Goal: Task Accomplishment & Management: Complete application form

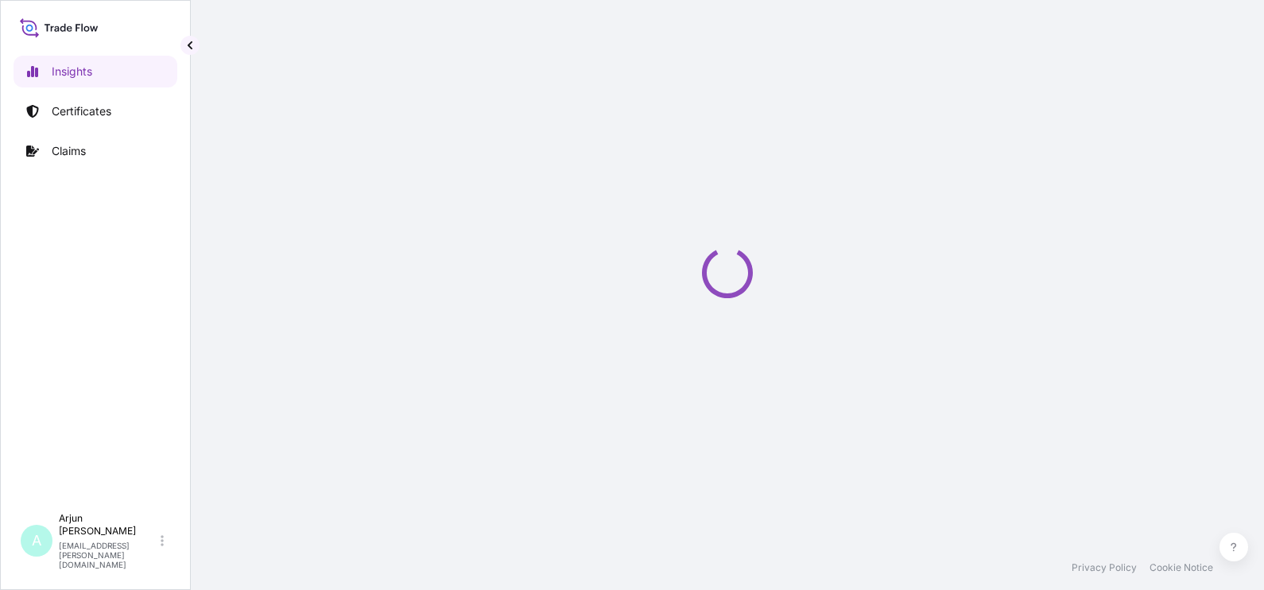
select select "2025"
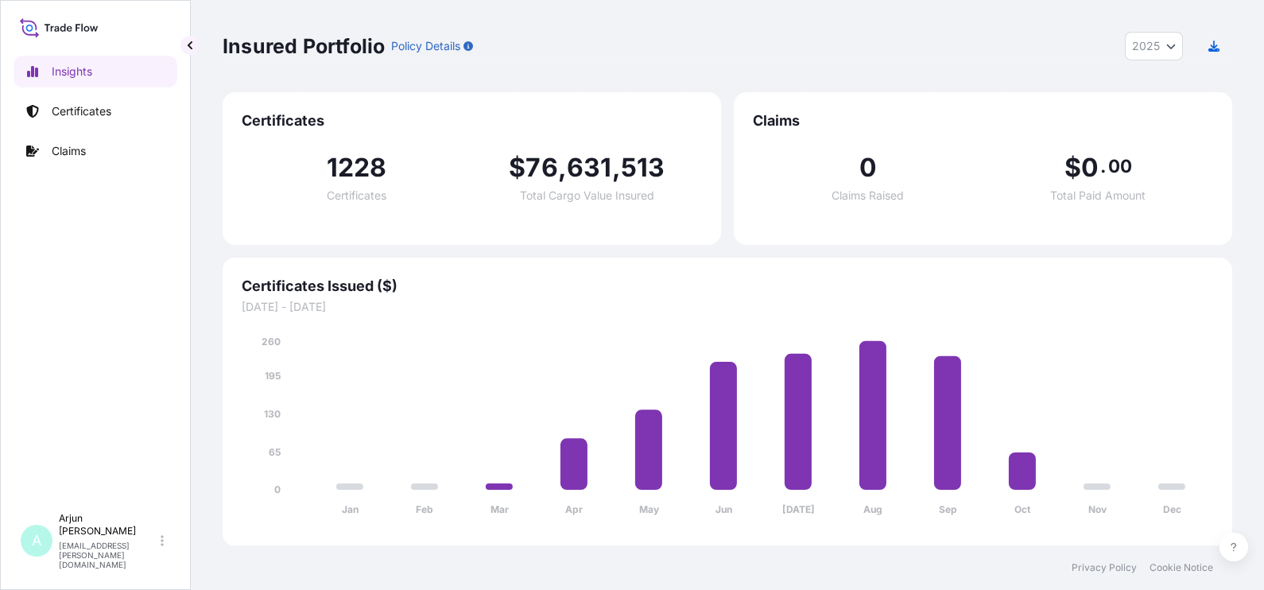
click at [107, 126] on link "Certificates" at bounding box center [96, 111] width 164 height 32
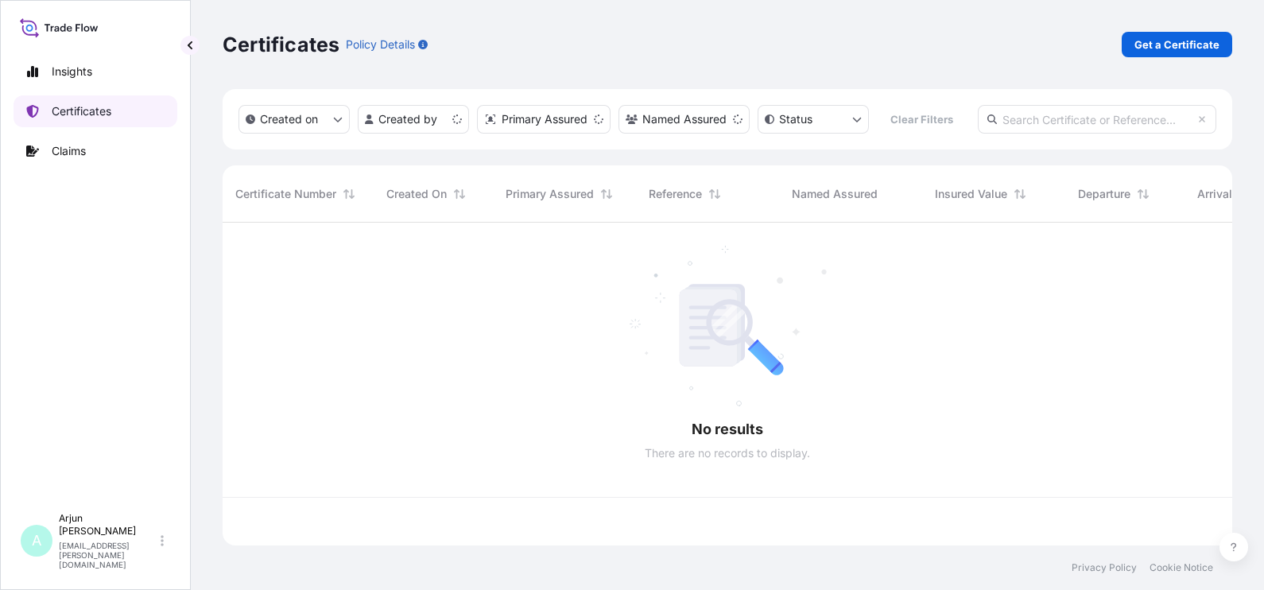
scroll to position [316, 994]
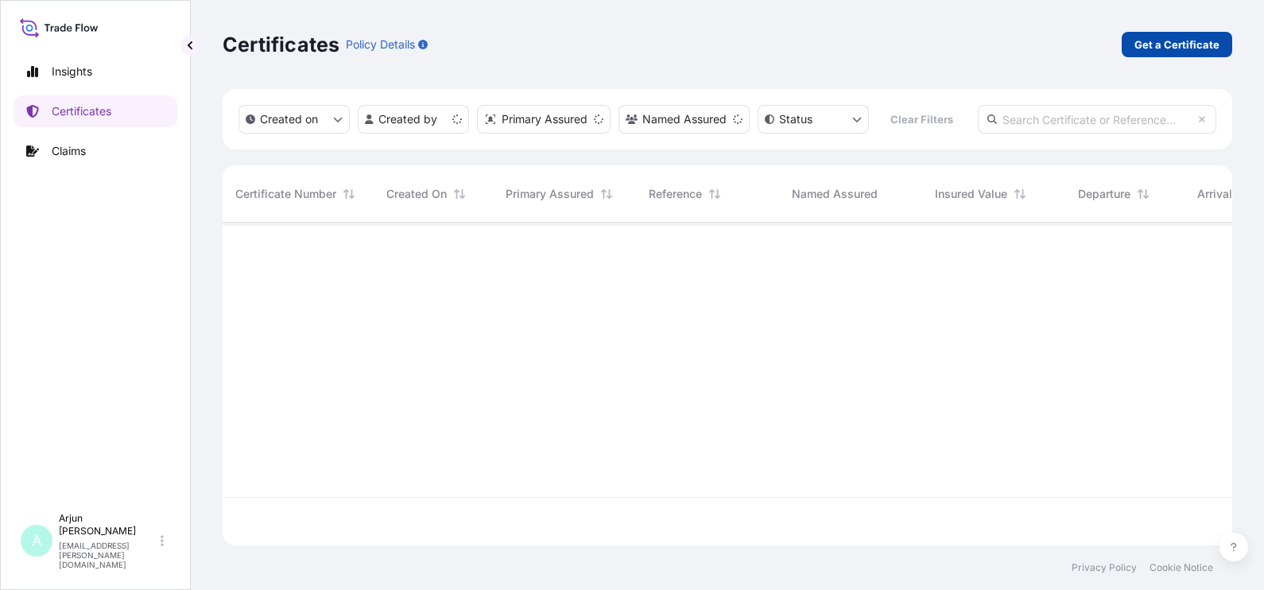
click at [1170, 43] on p "Get a Certificate" at bounding box center [1176, 45] width 85 height 16
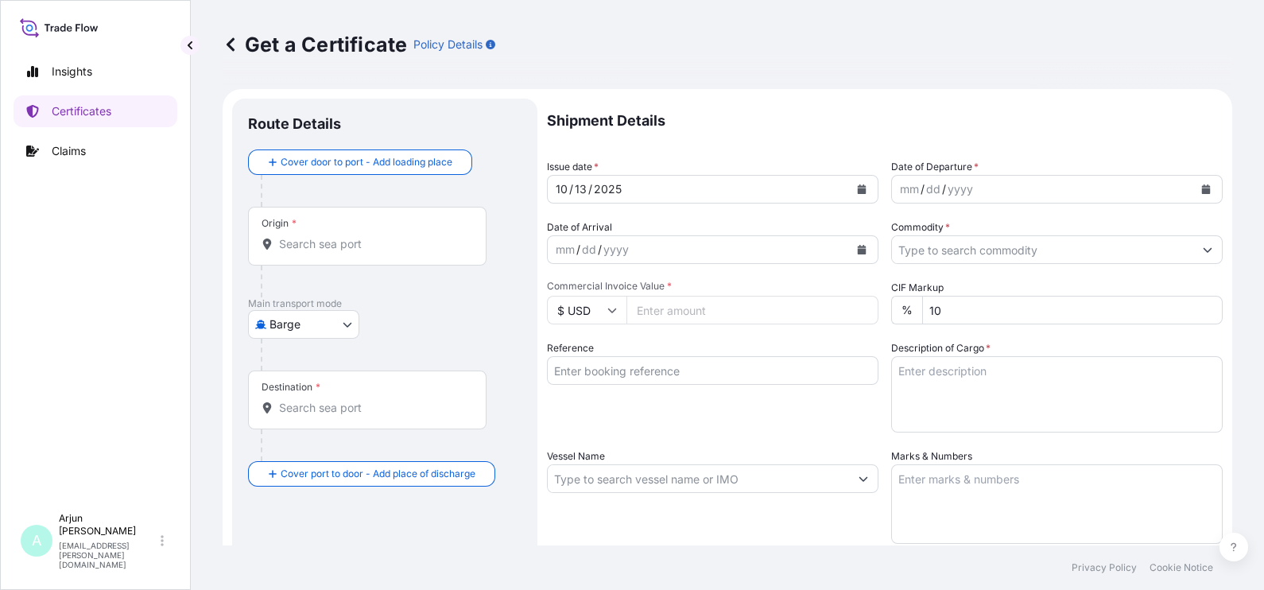
click at [339, 318] on body "Insights Certificates Claims A Arjun [PERSON_NAME] [EMAIL_ADDRESS][PERSON_NAME]…" at bounding box center [632, 295] width 1264 height 590
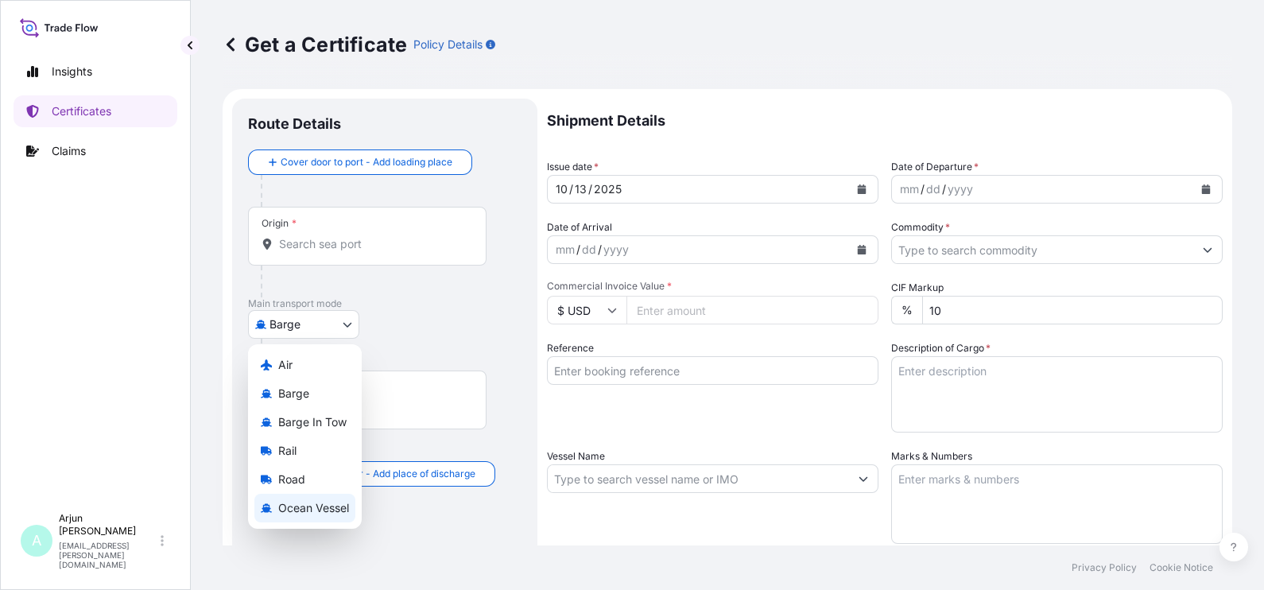
click at [319, 500] on span "Ocean Vessel" at bounding box center [313, 508] width 71 height 16
select select "Ocean Vessel"
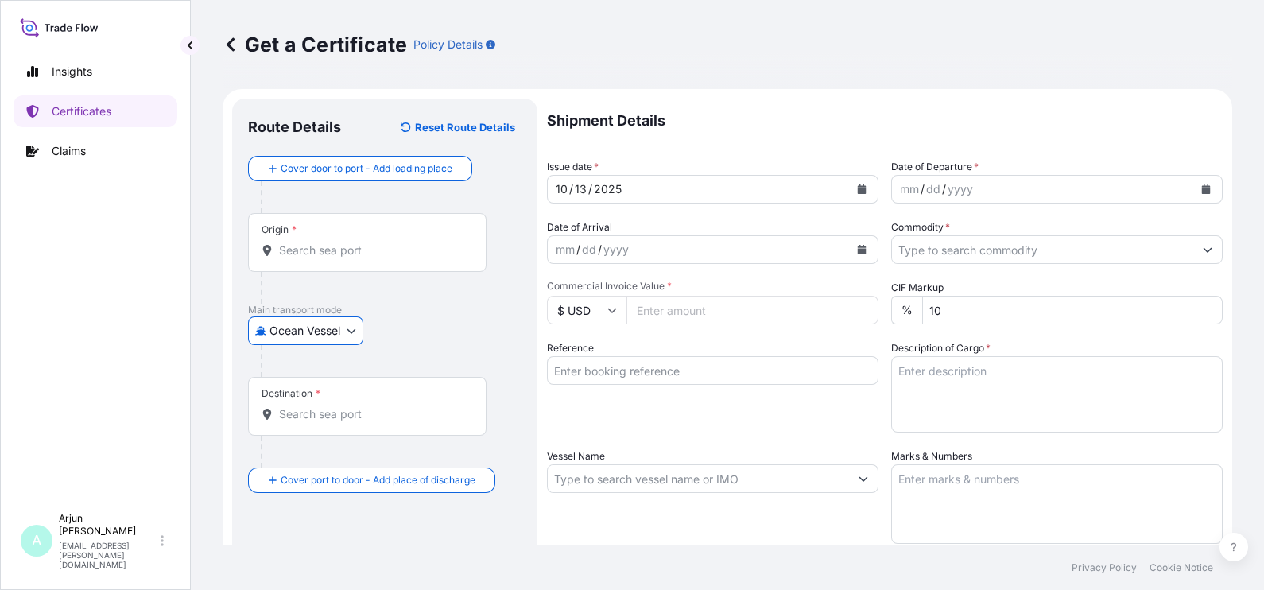
click at [318, 240] on div "Origin *" at bounding box center [367, 242] width 238 height 59
click at [318, 242] on input "Origin *" at bounding box center [373, 250] width 188 height 16
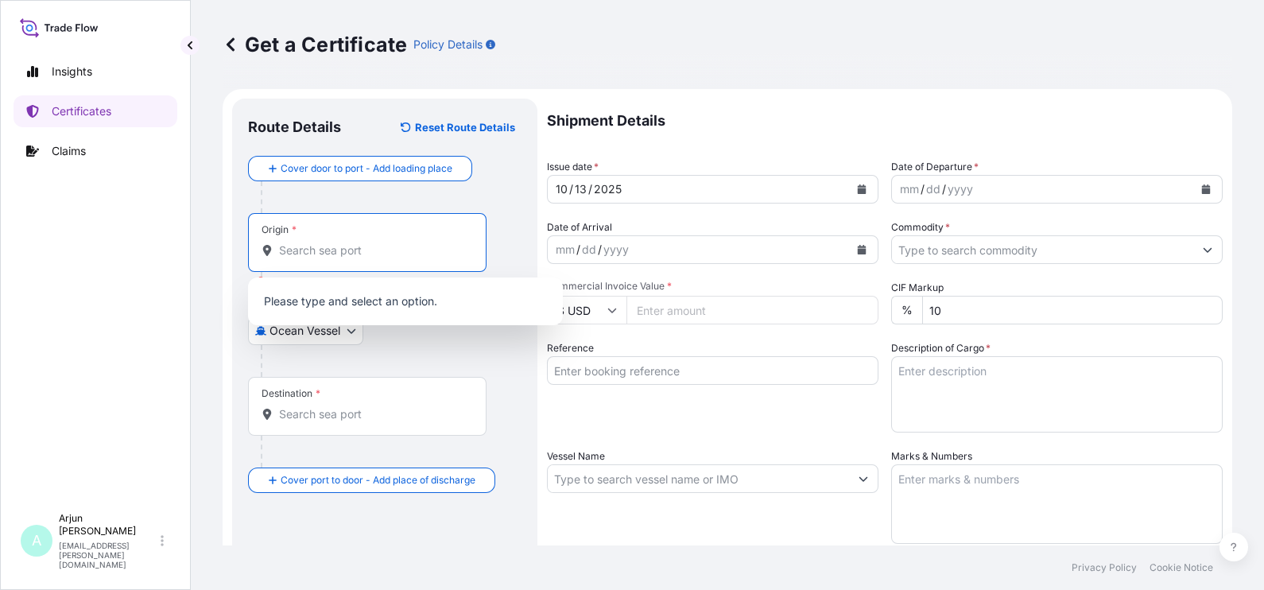
paste input "[GEOGRAPHIC_DATA],"
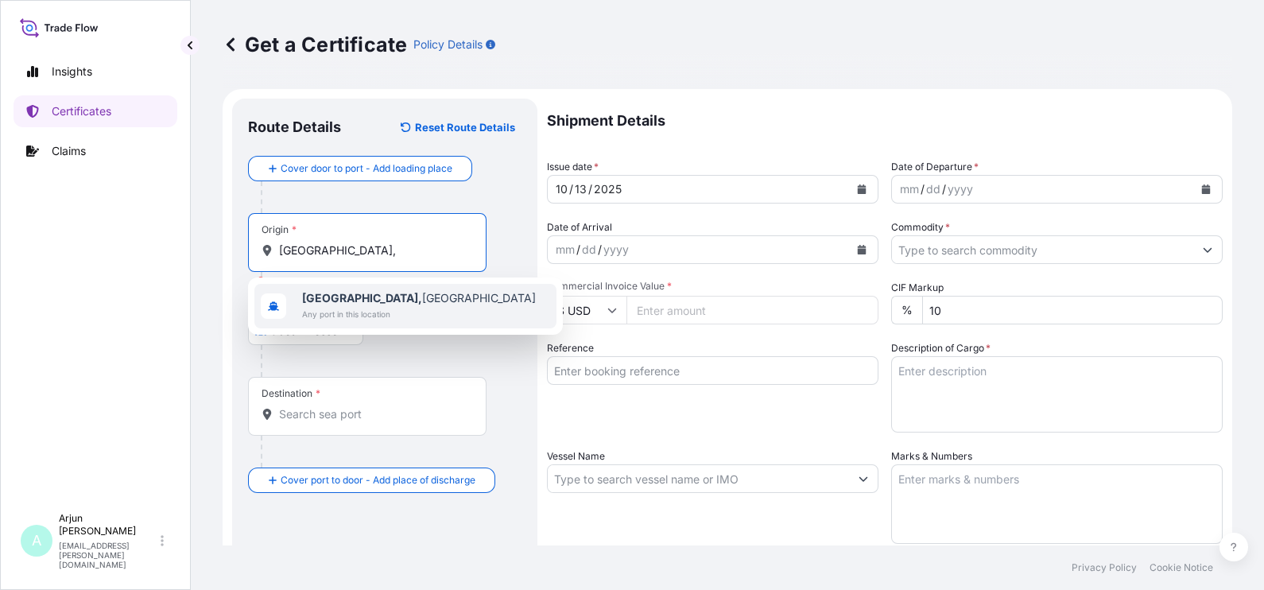
click at [358, 321] on span "Any port in this location" at bounding box center [419, 314] width 234 height 16
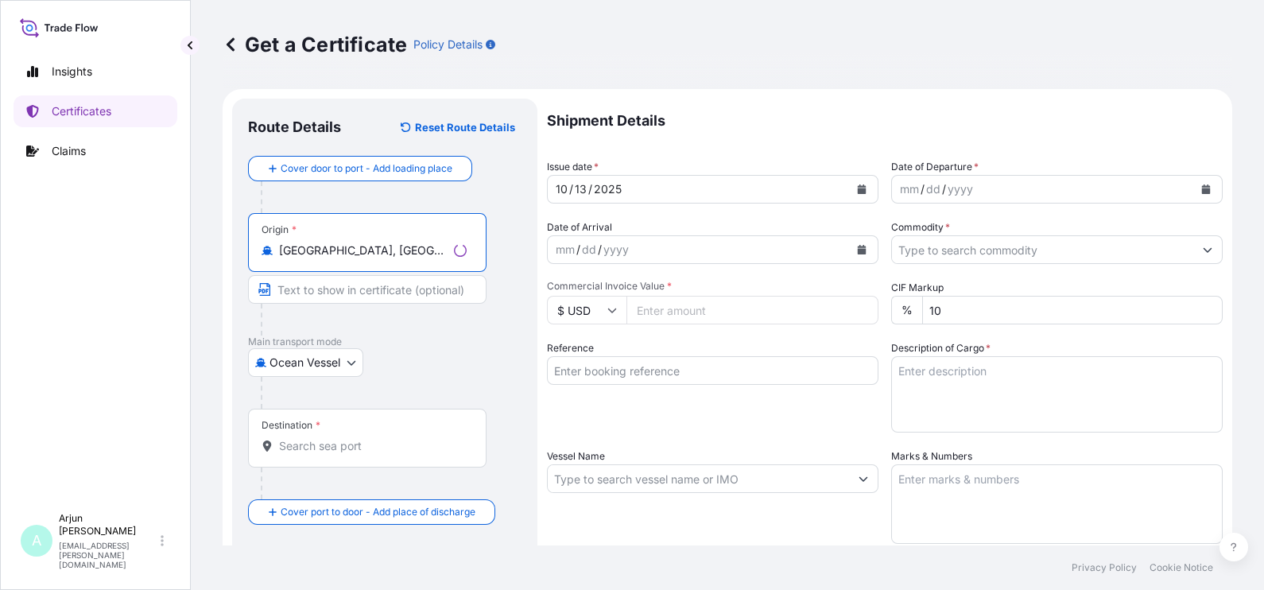
type input "[GEOGRAPHIC_DATA], [GEOGRAPHIC_DATA]"
click at [330, 459] on div "Destination *" at bounding box center [367, 438] width 238 height 59
click at [330, 454] on input "Destination *" at bounding box center [373, 446] width 188 height 16
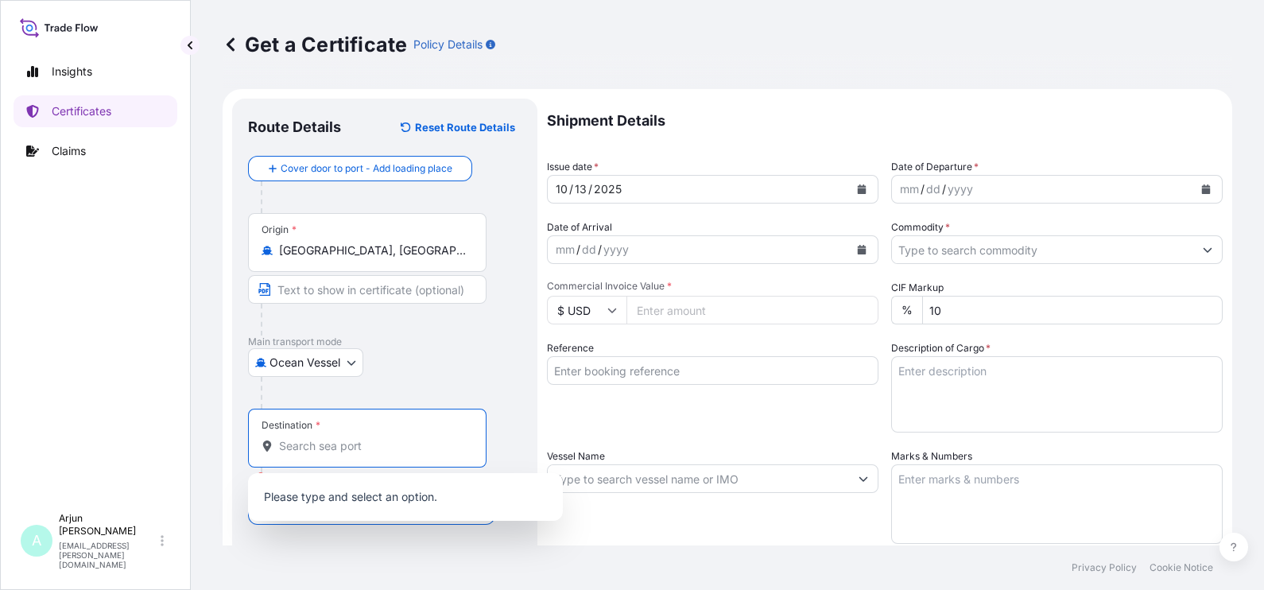
click at [322, 453] on div "Destination *" at bounding box center [367, 438] width 238 height 59
click at [322, 453] on input "Destination * Please select a destination" at bounding box center [373, 446] width 188 height 16
paste input "Jeddah, SAJED"
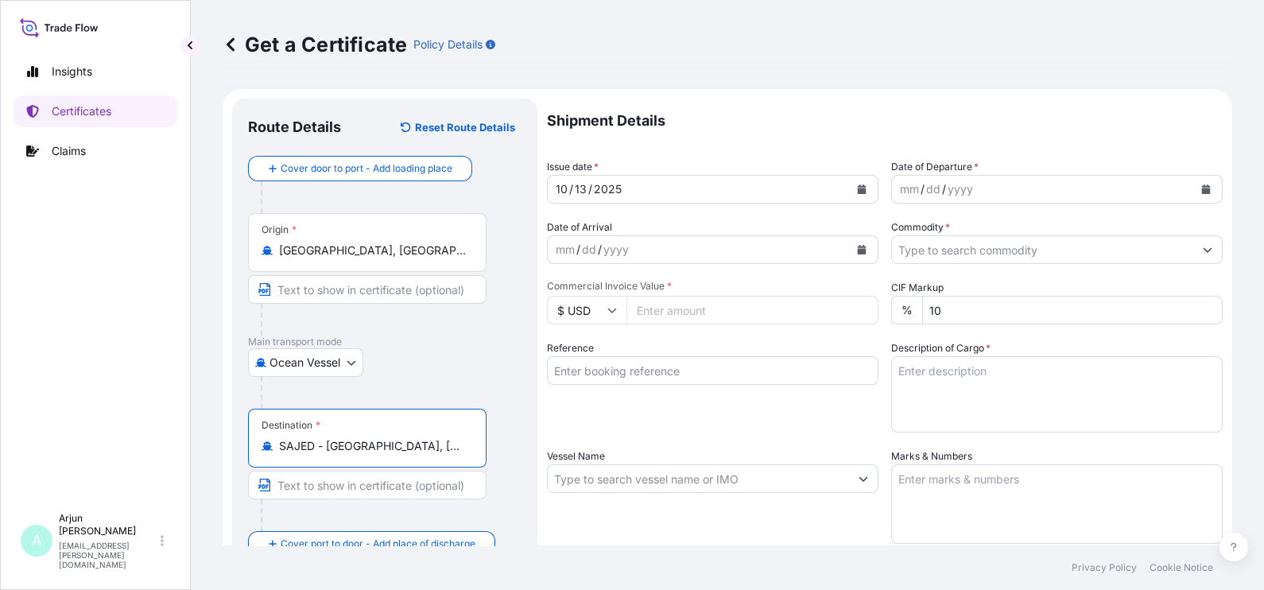
type input "SAJED - [GEOGRAPHIC_DATA], [GEOGRAPHIC_DATA]"
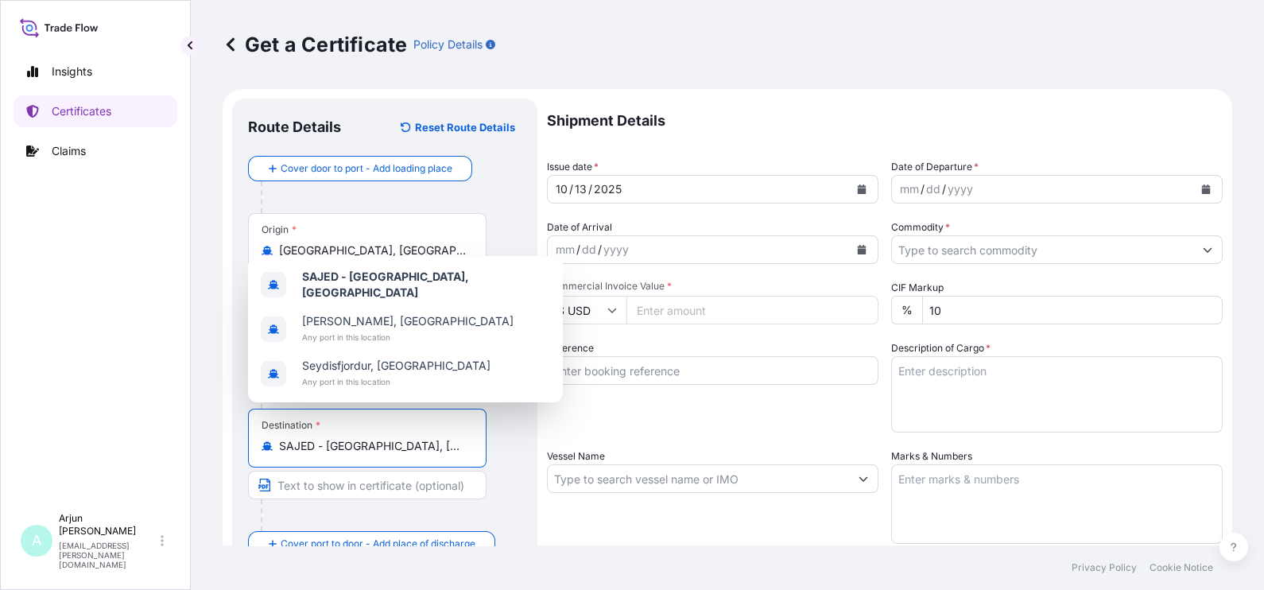
click at [617, 423] on div "Reference" at bounding box center [712, 386] width 331 height 92
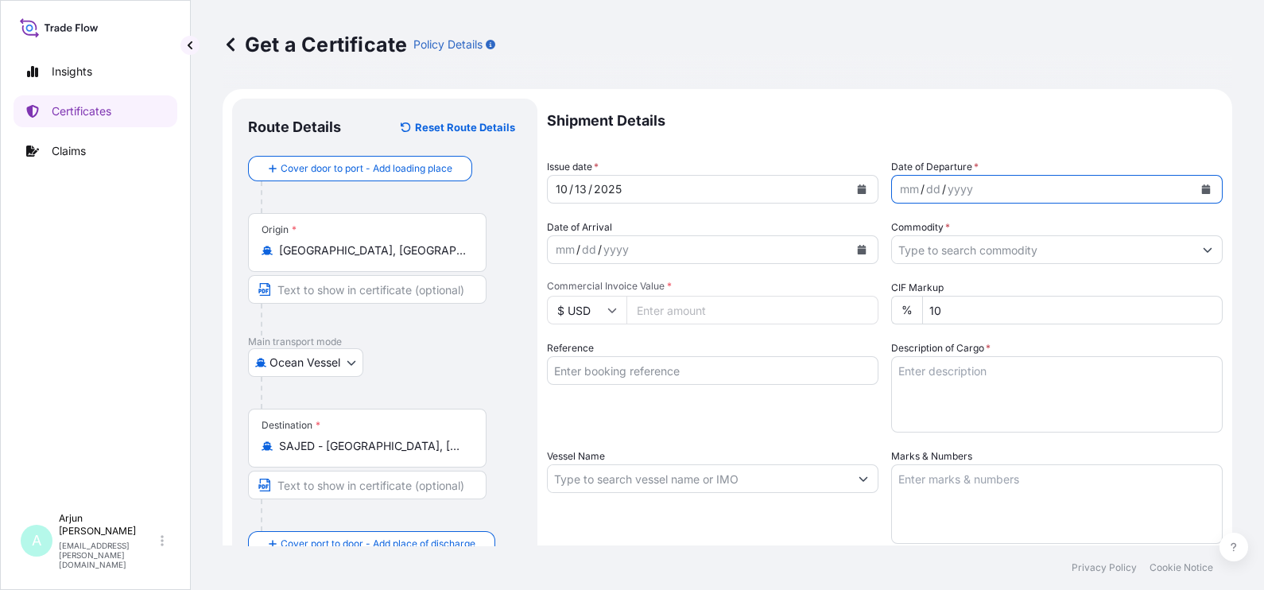
click at [1202, 187] on icon "Calendar" at bounding box center [1206, 189] width 9 height 10
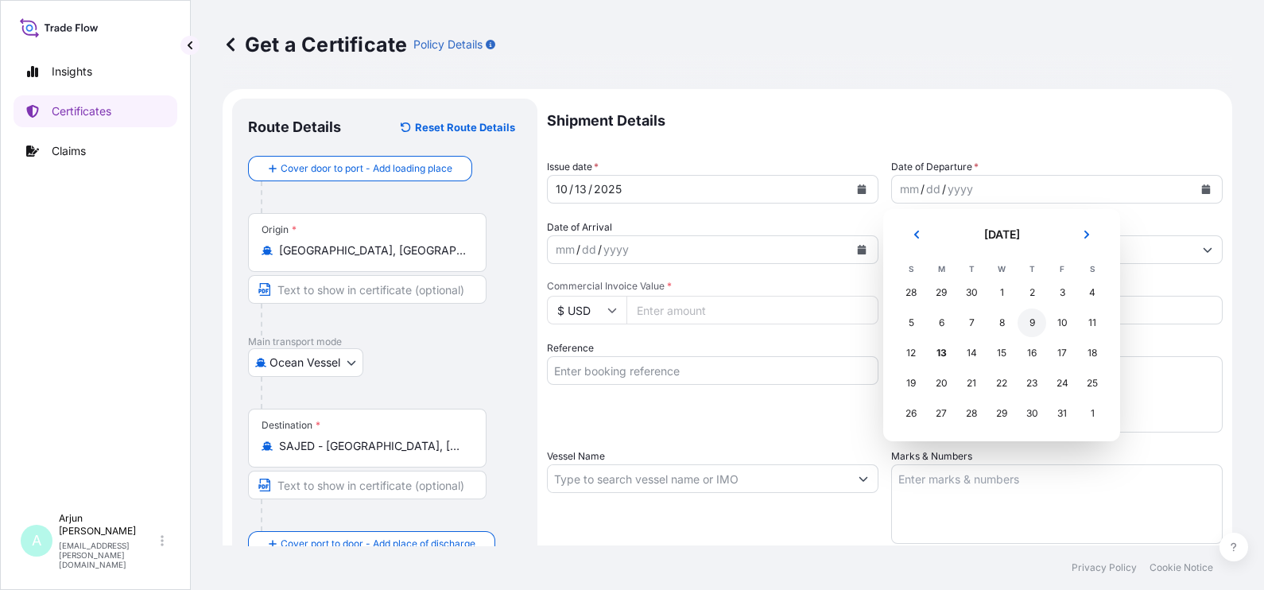
click at [1029, 327] on div "9" at bounding box center [1031, 322] width 29 height 29
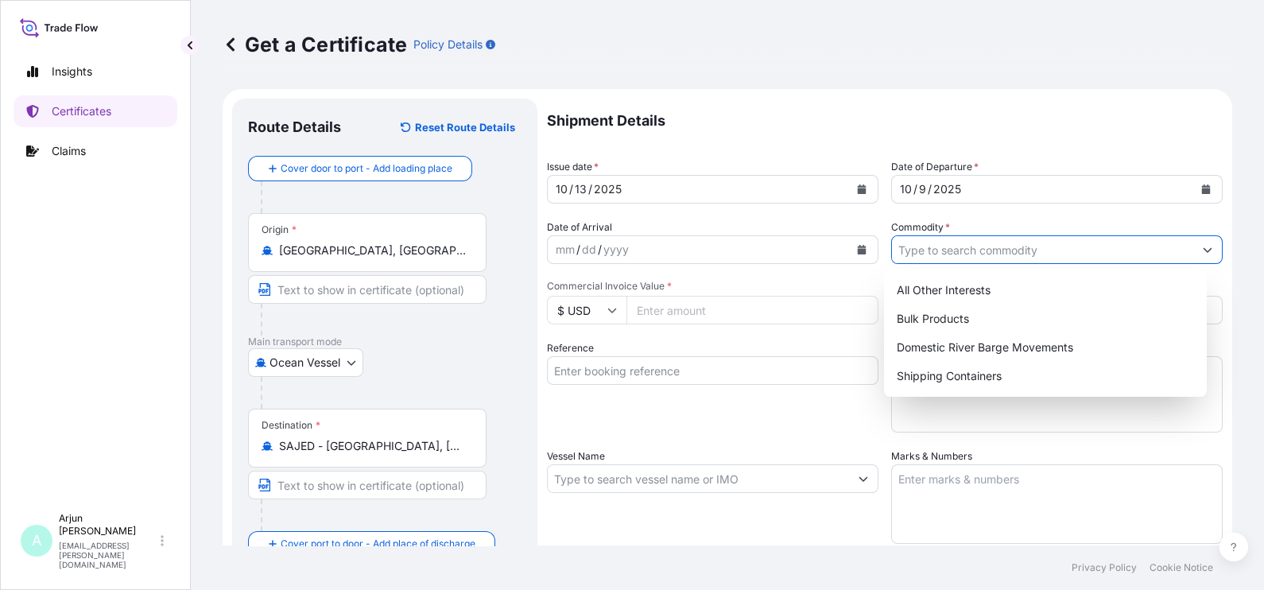
click at [936, 258] on input "Commodity *" at bounding box center [1042, 249] width 301 height 29
click at [948, 310] on div "Bulk Products" at bounding box center [1045, 318] width 310 height 29
type input "Bulk Products"
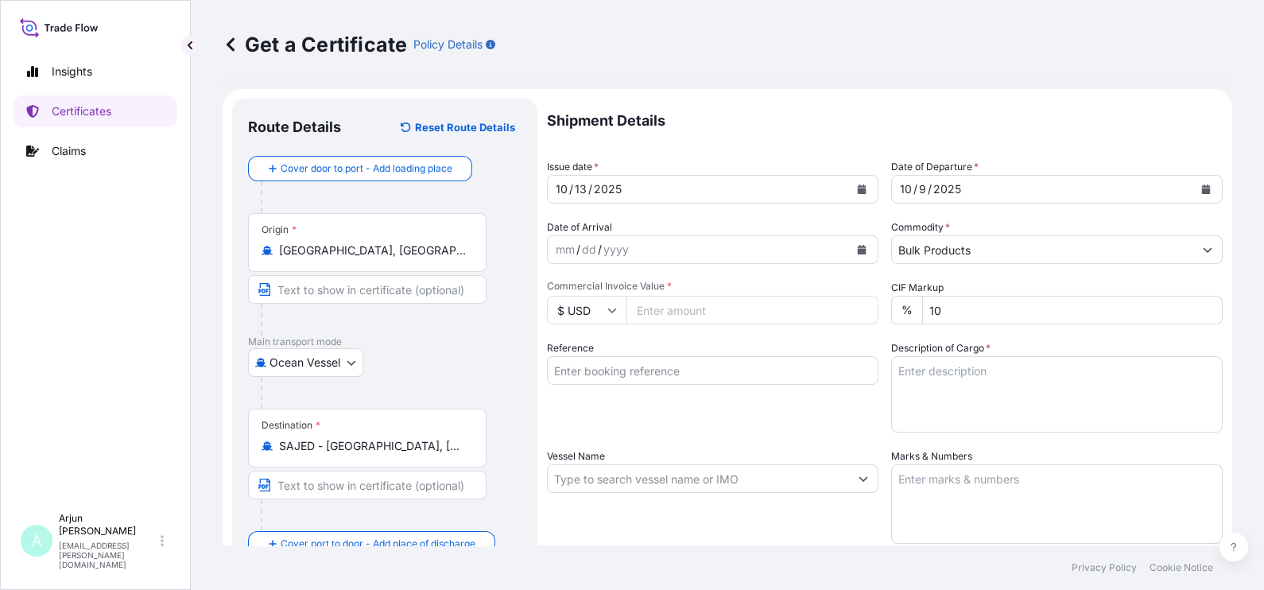
click at [793, 313] on input "Commercial Invoice Value *" at bounding box center [752, 310] width 252 height 29
paste input "68068.32"
type input "68068.32"
click at [703, 334] on div "Shipment Details Issue date * [DATE] Date of Departure * [DATE] Date of Arrival…" at bounding box center [885, 478] width 676 height 758
click at [700, 370] on input "Reference" at bounding box center [712, 370] width 331 height 29
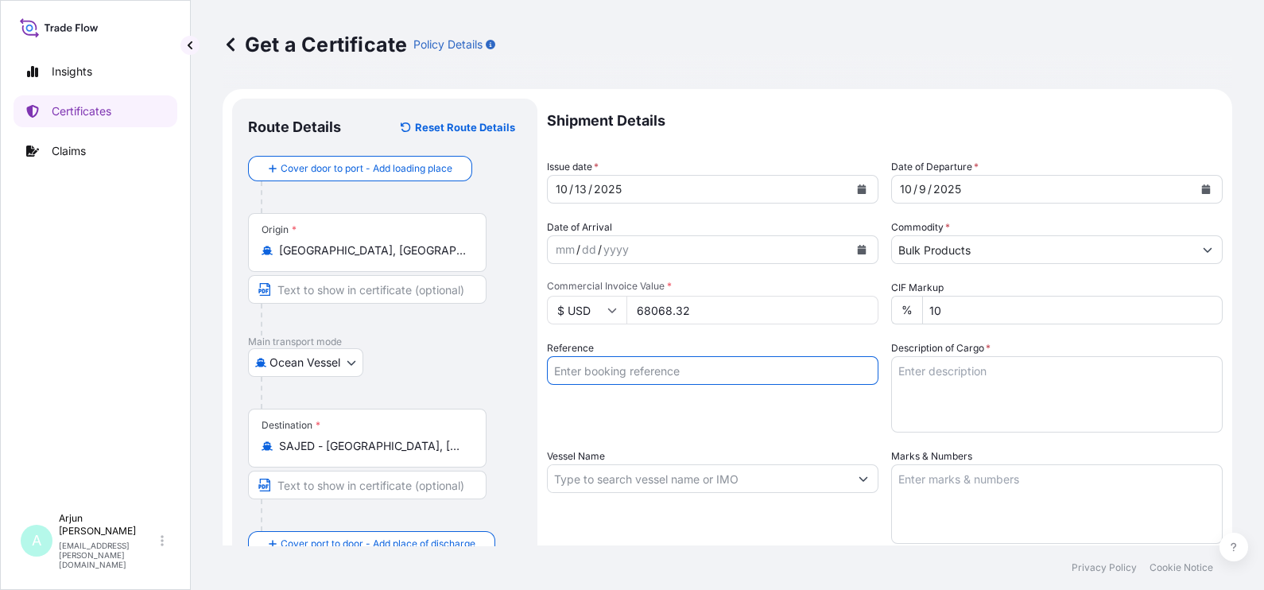
paste input "4503929347"
paste input "86678869"
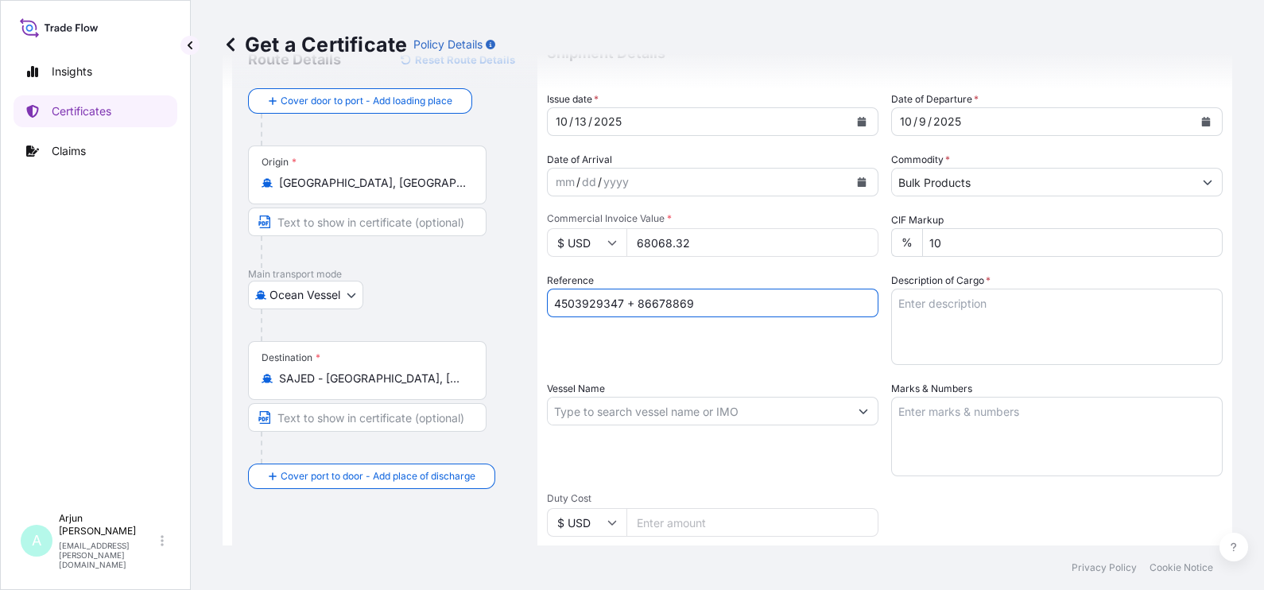
scroll to position [99, 0]
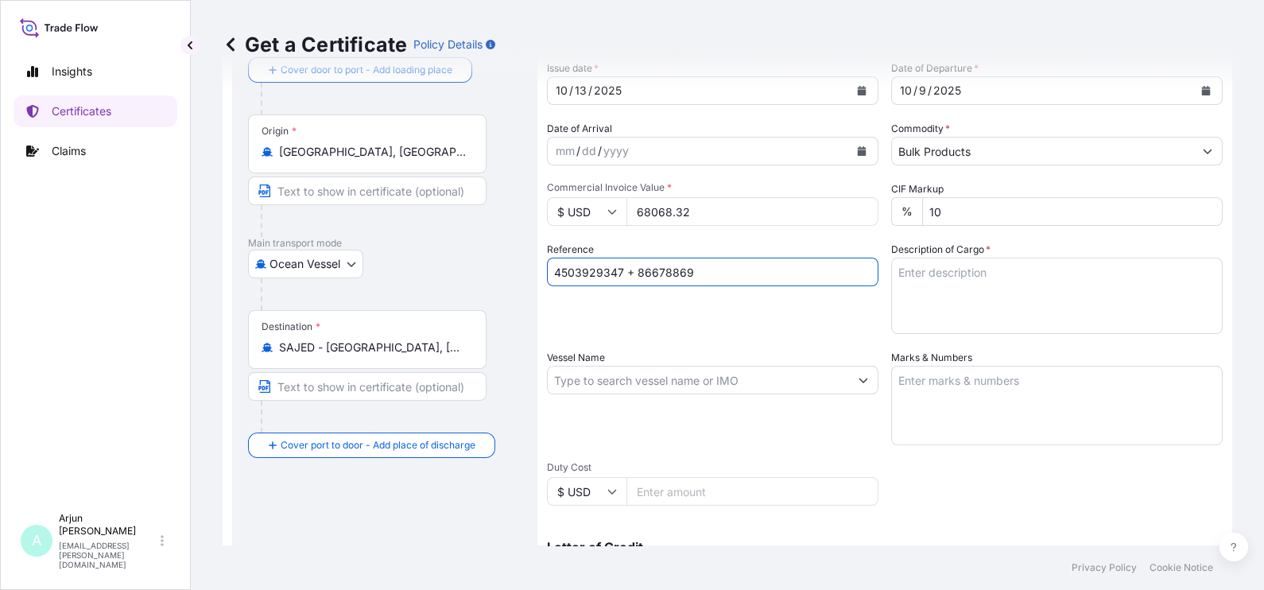
type input "4503929347 + 86678869"
click at [934, 274] on textarea "Description of Cargo *" at bounding box center [1056, 296] width 331 height 76
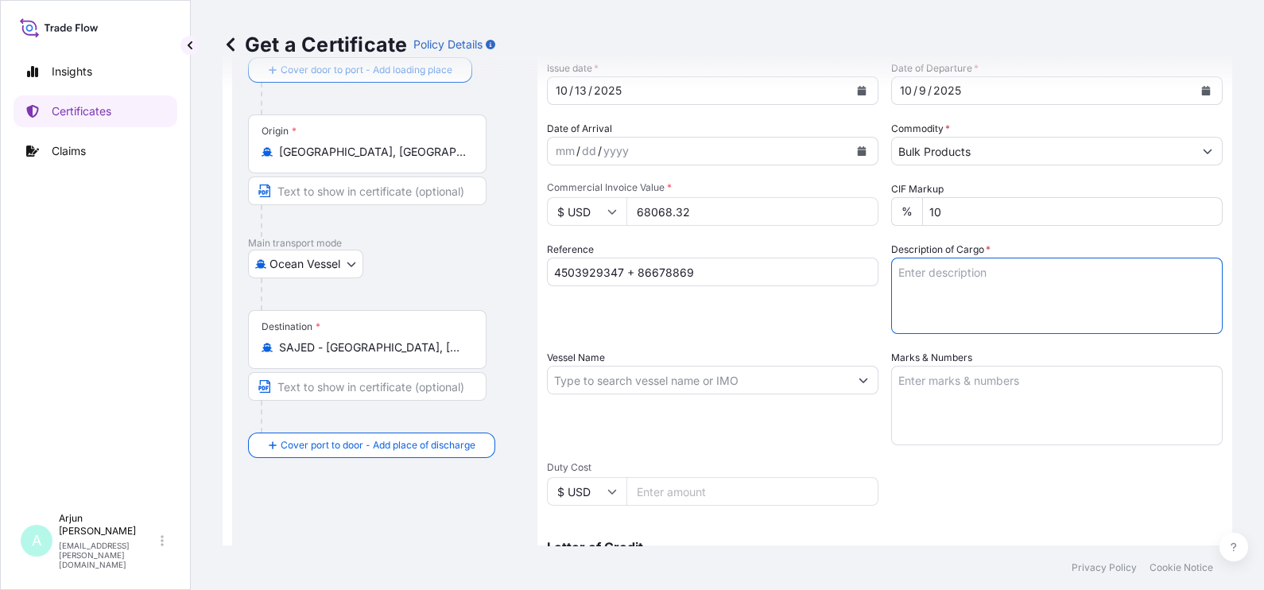
click at [970, 293] on textarea "Description of Cargo *" at bounding box center [1056, 296] width 331 height 76
paste textarea "PRODUCT 104.40"
click at [1061, 282] on textarea "PRODUCT 104.40 Mate" at bounding box center [1056, 296] width 331 height 76
type textarea "PRODUCT 104.40 Material"
click at [710, 380] on input "Vessel Name" at bounding box center [698, 380] width 301 height 29
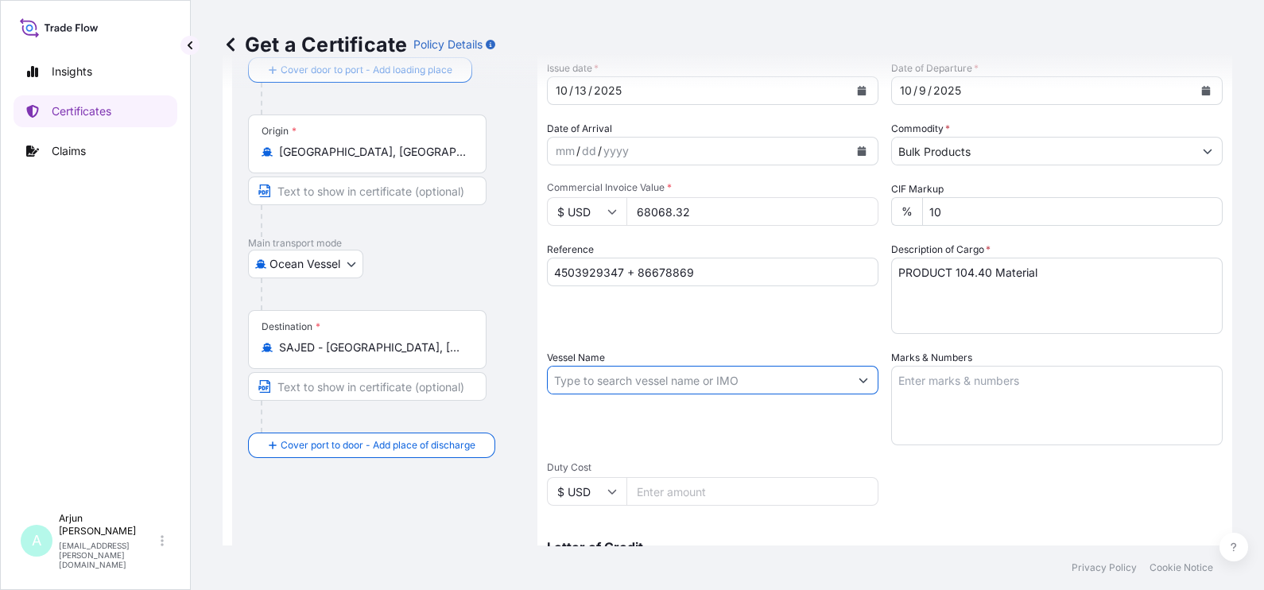
paste input "[PERSON_NAME] REMED"
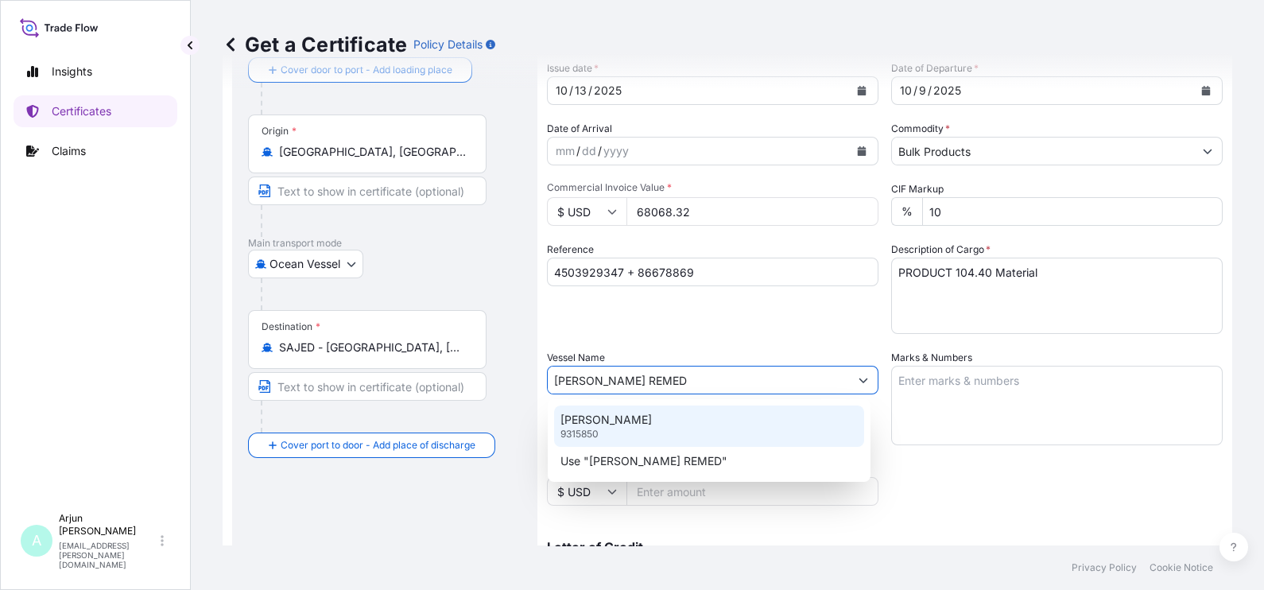
click at [618, 421] on p "[PERSON_NAME]" at bounding box center [605, 420] width 91 height 16
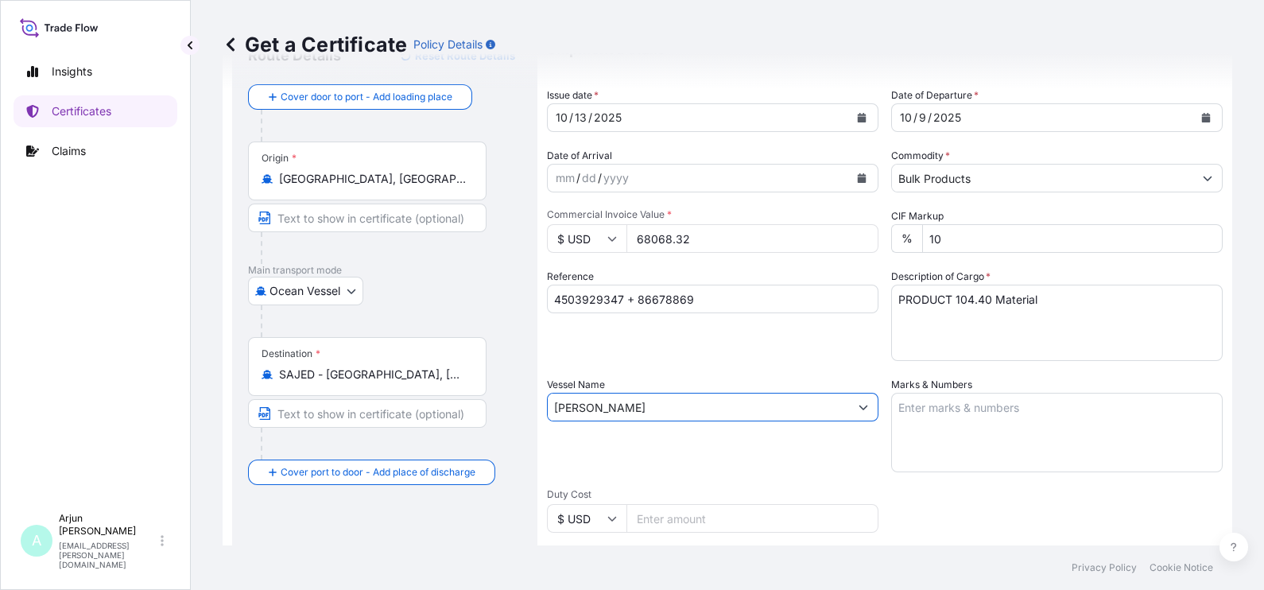
scroll to position [198, 0]
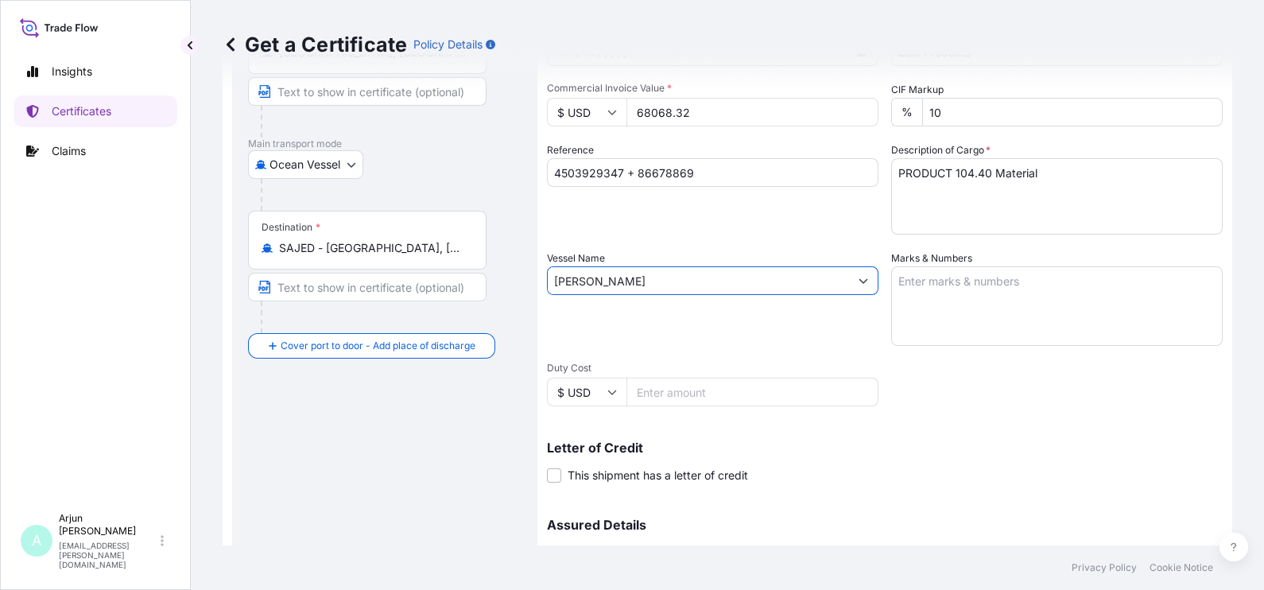
type input "[PERSON_NAME]"
click at [669, 392] on input "Duty Cost" at bounding box center [752, 392] width 252 height 29
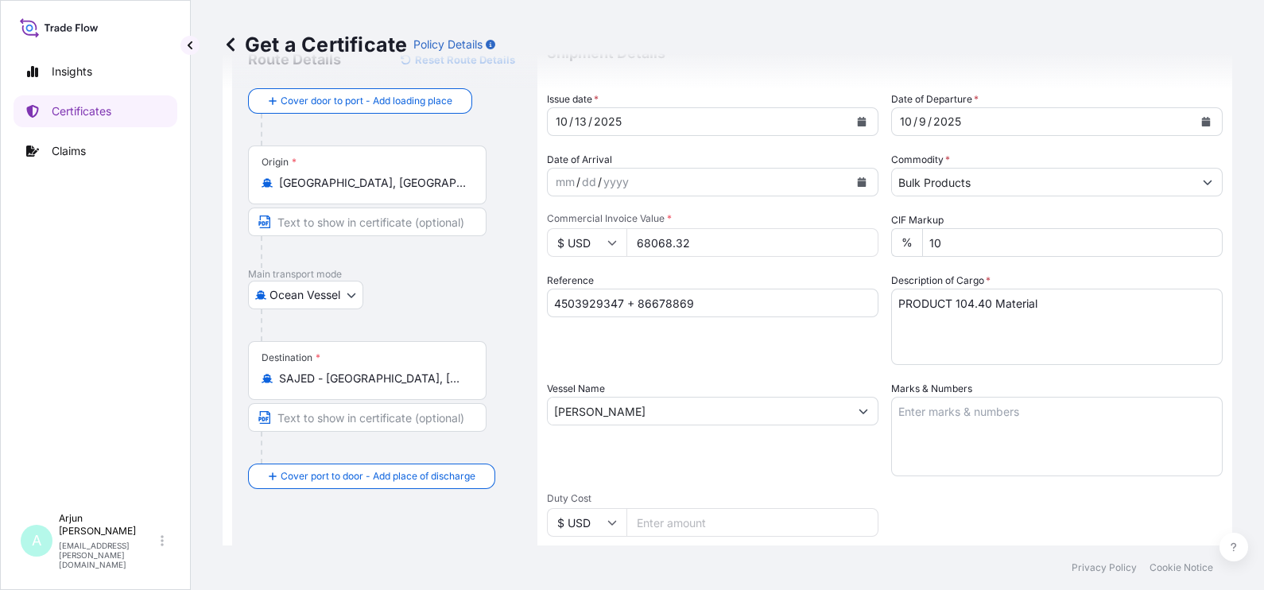
scroll to position [99, 0]
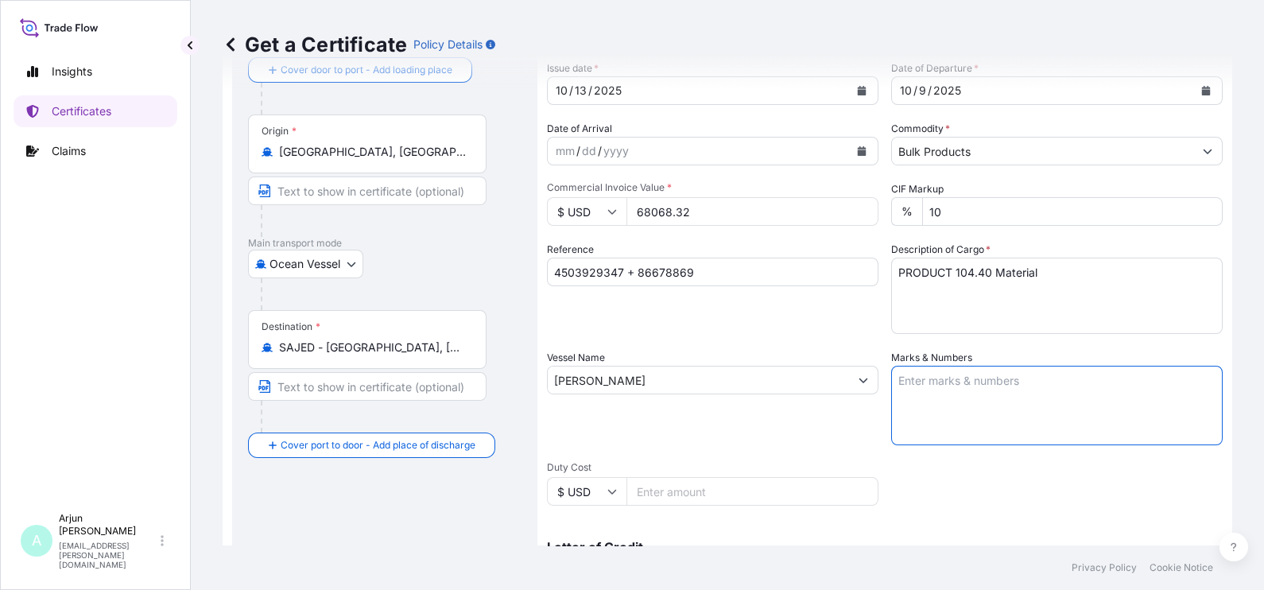
click at [963, 418] on textarea "Marks & Numbers" at bounding box center [1056, 405] width 331 height 79
paste textarea "Bulk -PRODUCT 104.40 Product -PRODUCT 104.40 UTCU 467435-7 Seals: 0114487, 0114…"
drag, startPoint x: 905, startPoint y: 412, endPoint x: 889, endPoint y: 413, distance: 16.0
click at [891, 413] on textarea "Bulk -PRODUCT 104.40 Product -PRODUCT 104.40 UTCU 467435-7 Seals: 0114487, 0114…" at bounding box center [1056, 405] width 331 height 79
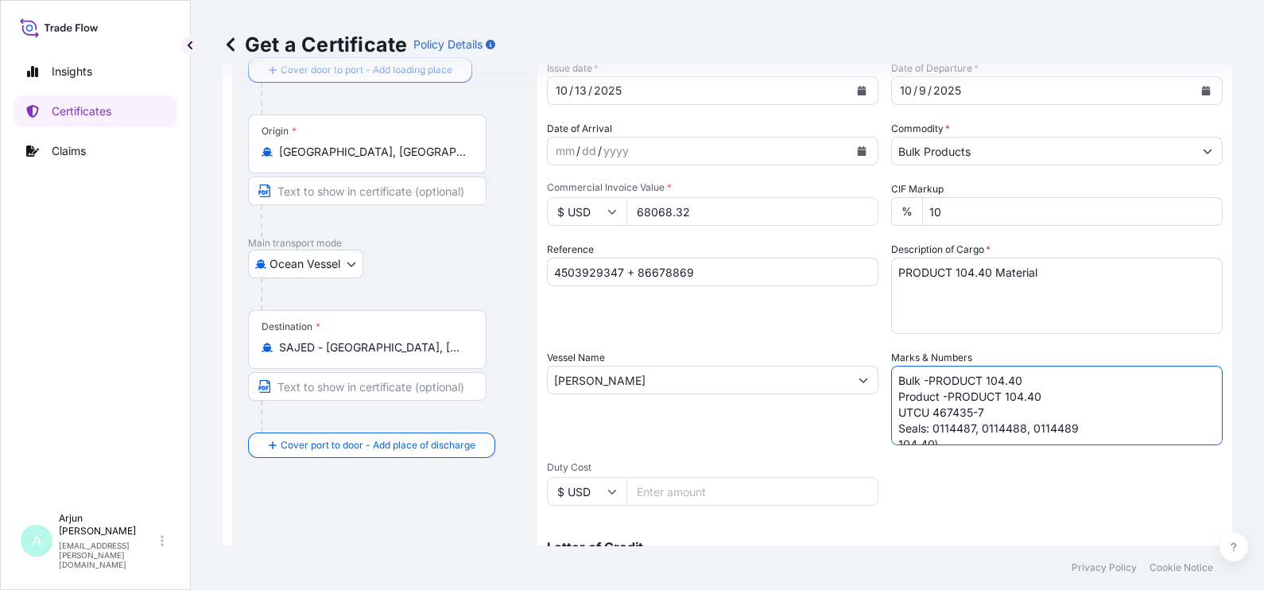
paste textarea "TCLU 906783-1"
click at [947, 397] on textarea "Bulk -PRODUCT 104.40 Product -PRODUCT 104.40 TCLU 906783-1 Seals: 0114487, 0114…" at bounding box center [1056, 405] width 331 height 79
click at [944, 397] on textarea "Bulk -PRODUCT 104.40 Product -PRODUCT 104.40 TCLU 906783-1 Seals: 0114487, 0114…" at bounding box center [1056, 405] width 331 height 79
paste textarea "311"
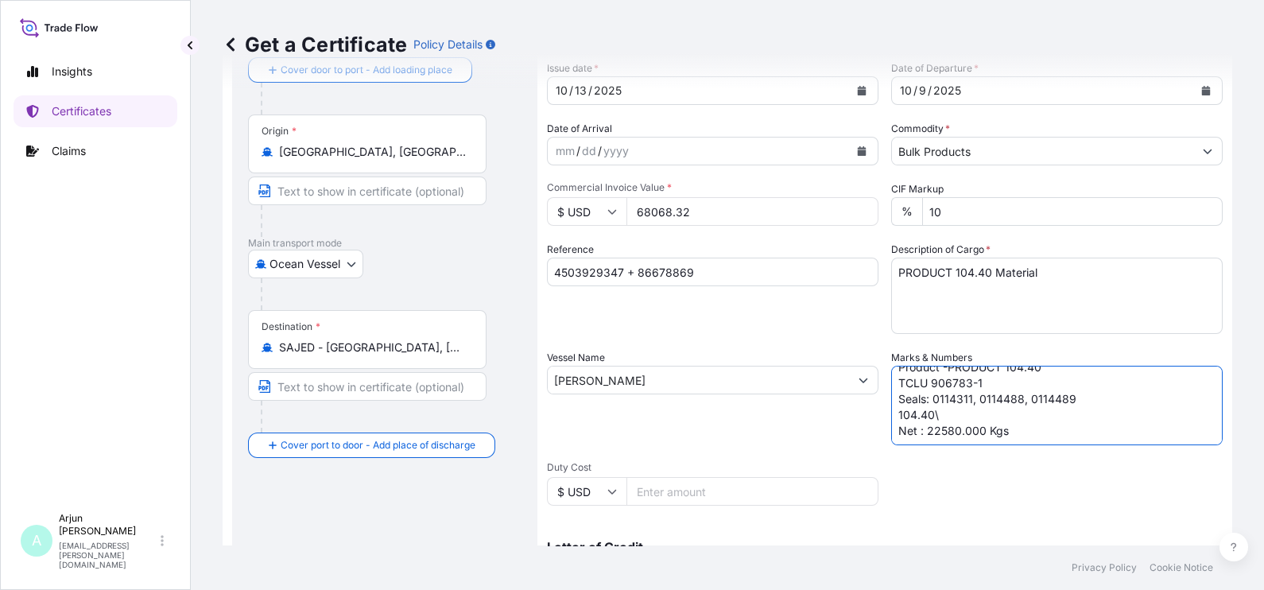
click at [990, 395] on textarea "Bulk -PRODUCT 104.40 Product -PRODUCT 104.40 TCLU 906783-1 Seals: 0114311, 0114…" at bounding box center [1056, 405] width 331 height 79
paste textarea "312"
click at [1037, 400] on textarea "Bulk -PRODUCT 104.40 Product -PRODUCT 104.40 TCLU 906783-1 Seals: 0114311, 0114…" at bounding box center [1056, 405] width 331 height 79
click at [1034, 399] on textarea "Bulk -PRODUCT 104.40 Product -PRODUCT 104.40 TCLU 906783-1 Seals: 0114311, 0114…" at bounding box center [1056, 405] width 331 height 79
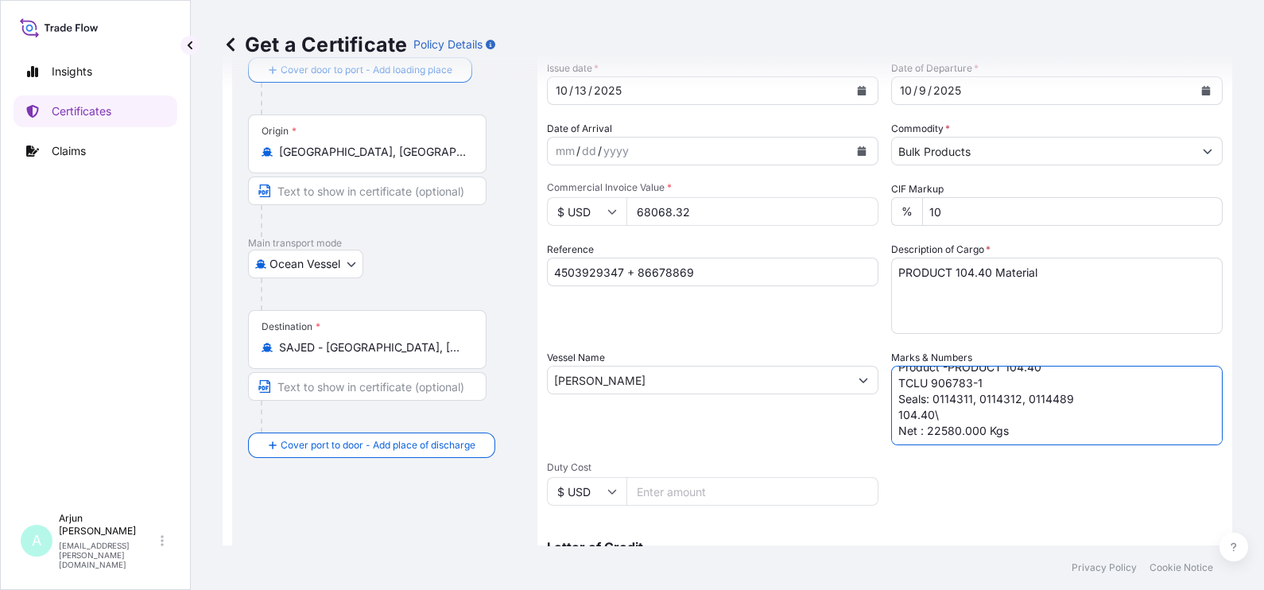
click at [1047, 413] on textarea "Bulk -PRODUCT 104.40 Product -PRODUCT 104.40 TCLU 906783-1 Seals: 0114311, 0114…" at bounding box center [1056, 405] width 331 height 79
click at [1045, 398] on textarea "Bulk -PRODUCT 104.40 Product -PRODUCT 104.40 TCLU 906783-1 Seals: 0114311, 0114…" at bounding box center [1056, 405] width 331 height 79
paste textarea "313"
click at [942, 433] on textarea "Bulk -PRODUCT 104.40 Product -PRODUCT 104.40 TCLU 906783-1 Seals: 0114311, 0114…" at bounding box center [1056, 405] width 331 height 79
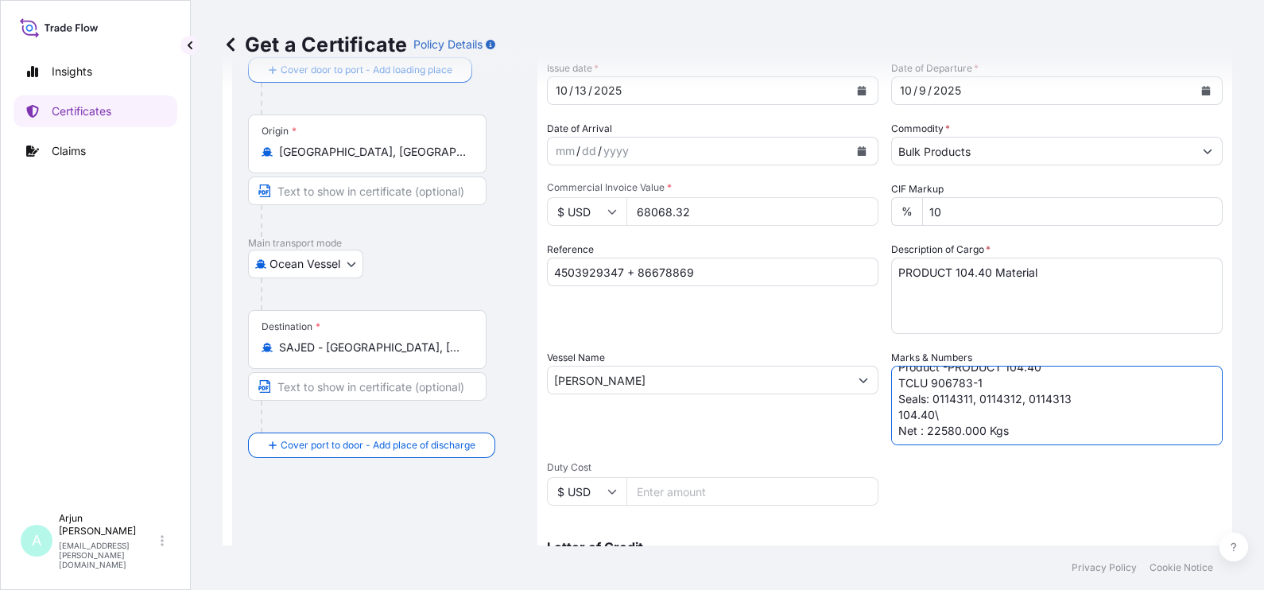
click at [942, 433] on textarea "Bulk -PRODUCT 104.40 Product -PRODUCT 104.40 TCLU 906783-1 Seals: 0114311, 0114…" at bounding box center [1056, 405] width 331 height 79
paste textarea "360.000"
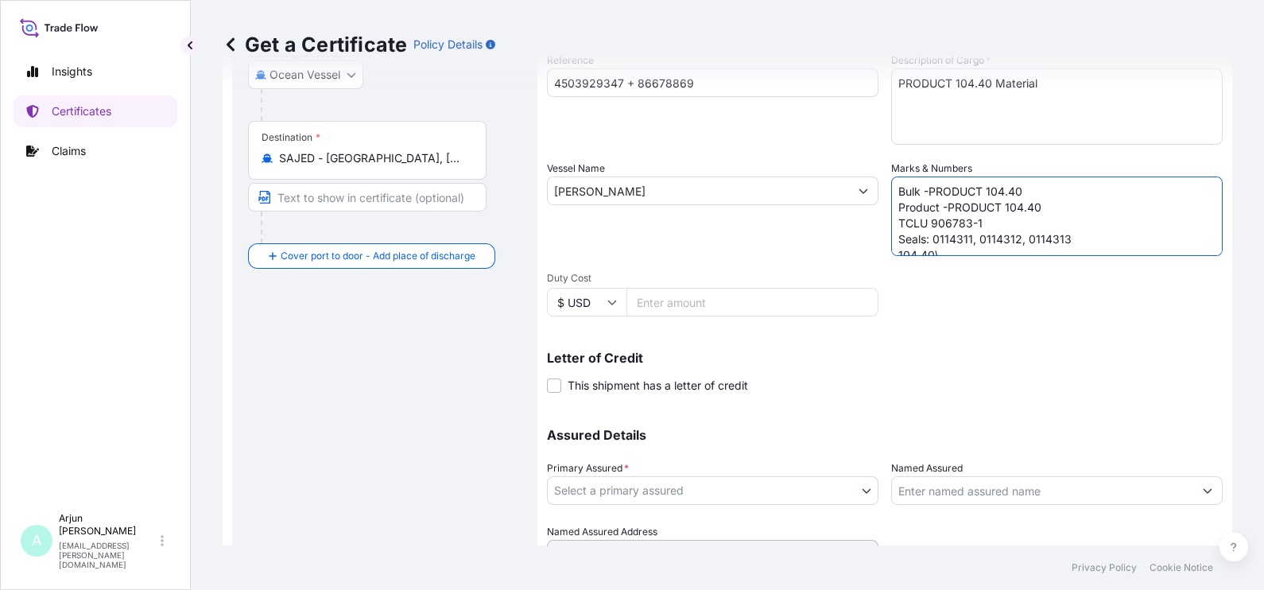
scroll to position [364, 0]
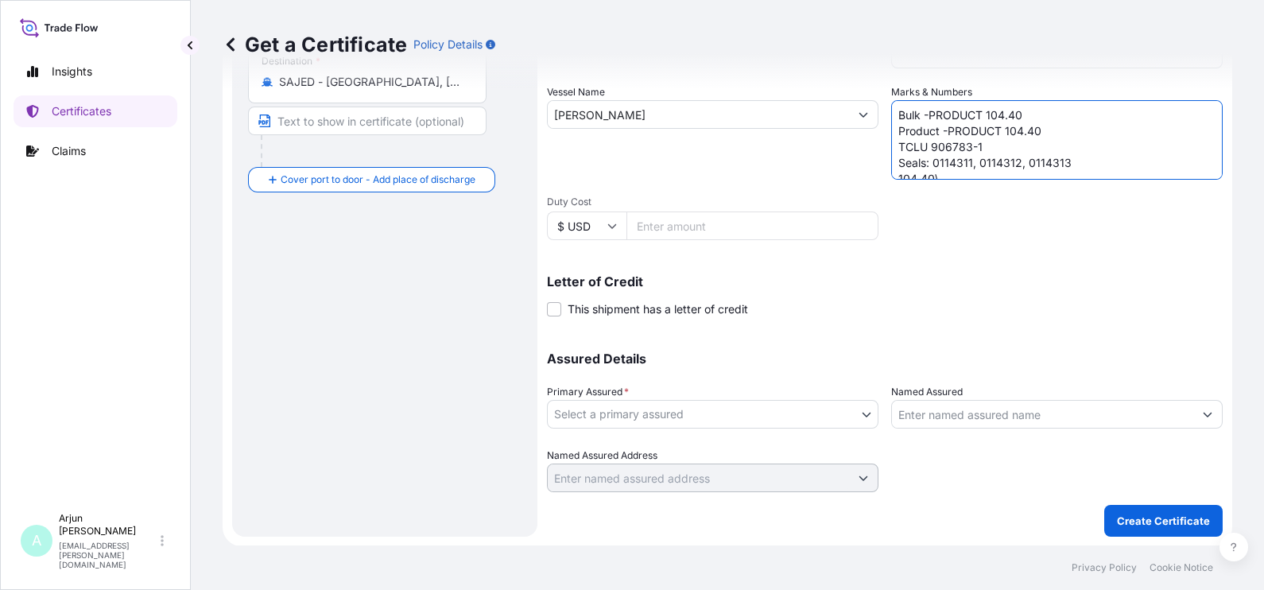
type textarea "Bulk -PRODUCT 104.40 Product -PRODUCT 104.40 TCLU 906783-1 Seals: 0114311, 0114…"
click at [631, 413] on body "Insights Certificates Claims A Arjun [PERSON_NAME] [EMAIL_ADDRESS][PERSON_NAME]…" at bounding box center [632, 295] width 1264 height 590
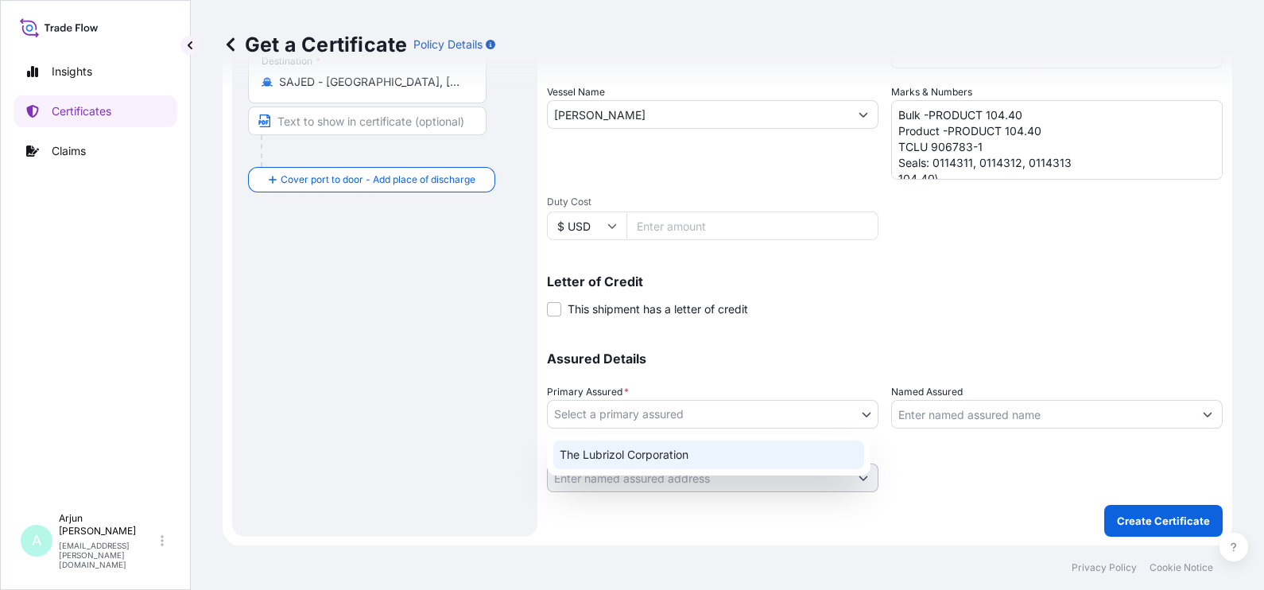
click at [609, 444] on div "The Lubrizol Corporation" at bounding box center [708, 454] width 311 height 29
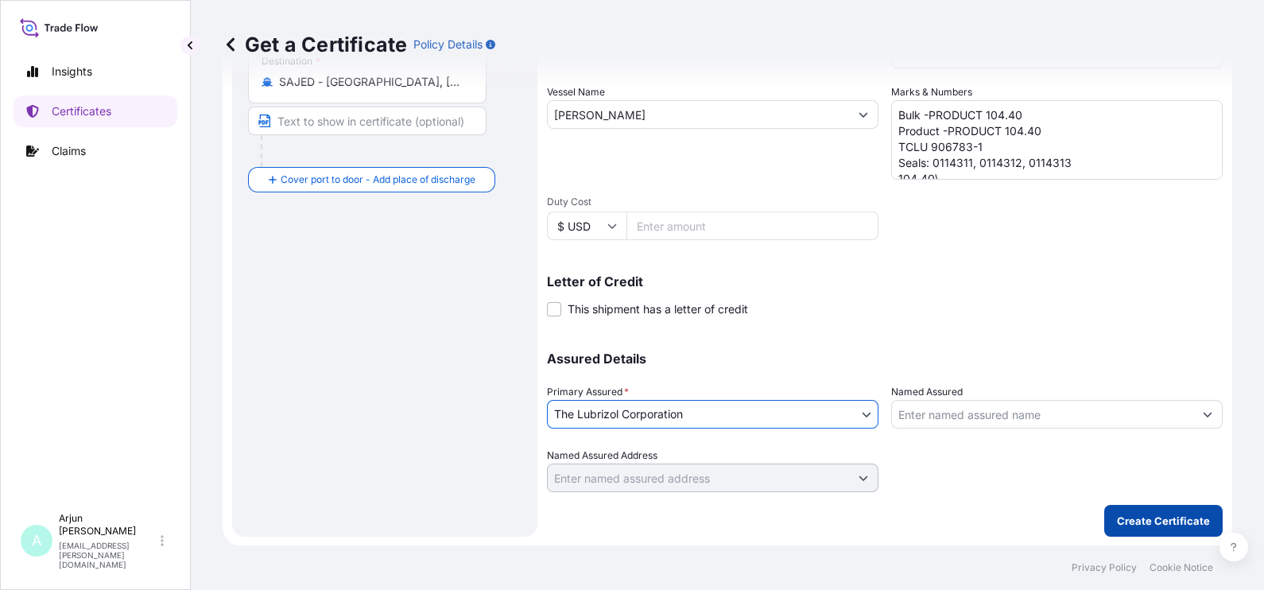
click at [1162, 518] on p "Create Certificate" at bounding box center [1163, 521] width 93 height 16
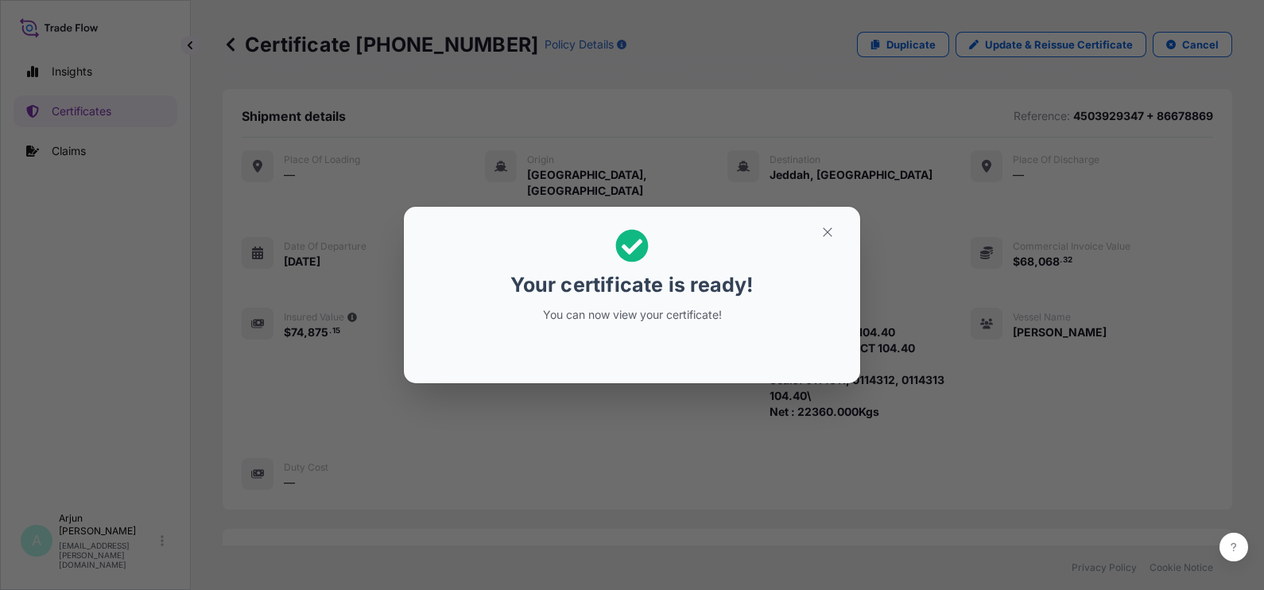
click at [621, 463] on div "Your certificate is ready! You can now view your certificate!" at bounding box center [632, 295] width 1264 height 591
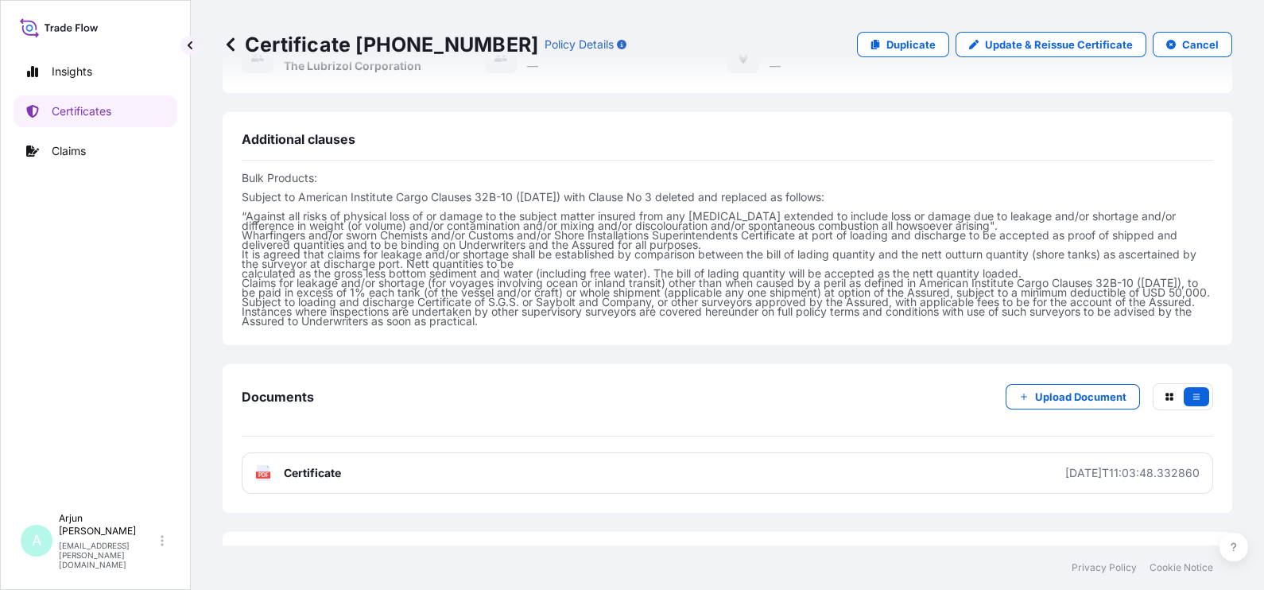
scroll to position [606, 0]
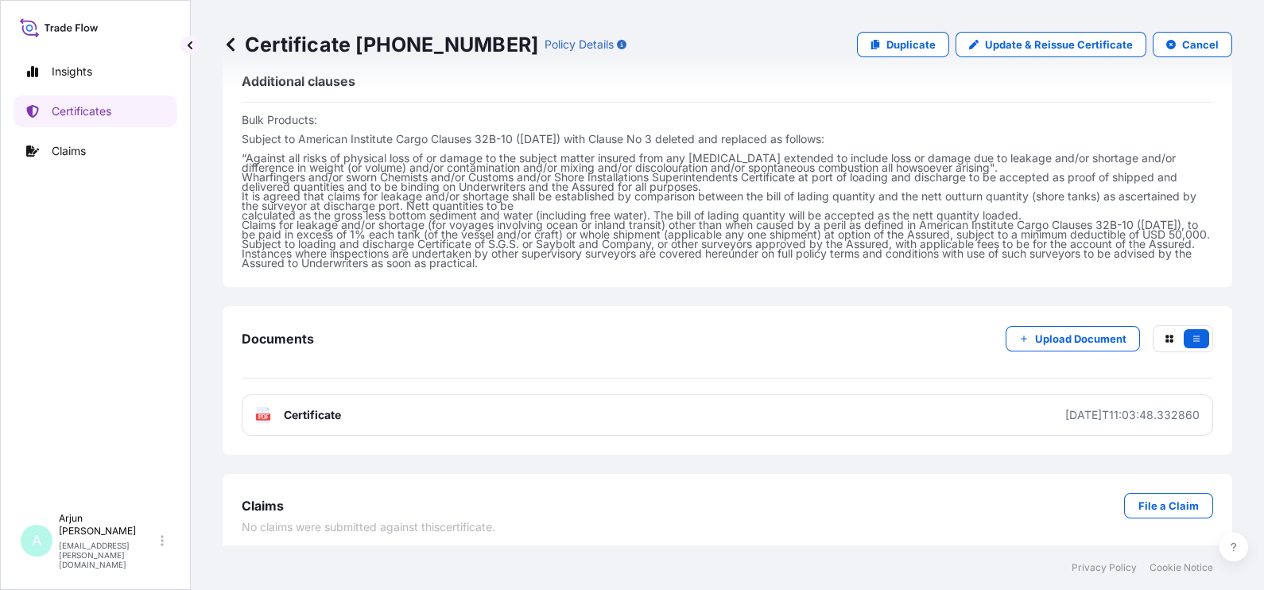
click at [604, 360] on div "Documents Upload Document" at bounding box center [727, 351] width 971 height 53
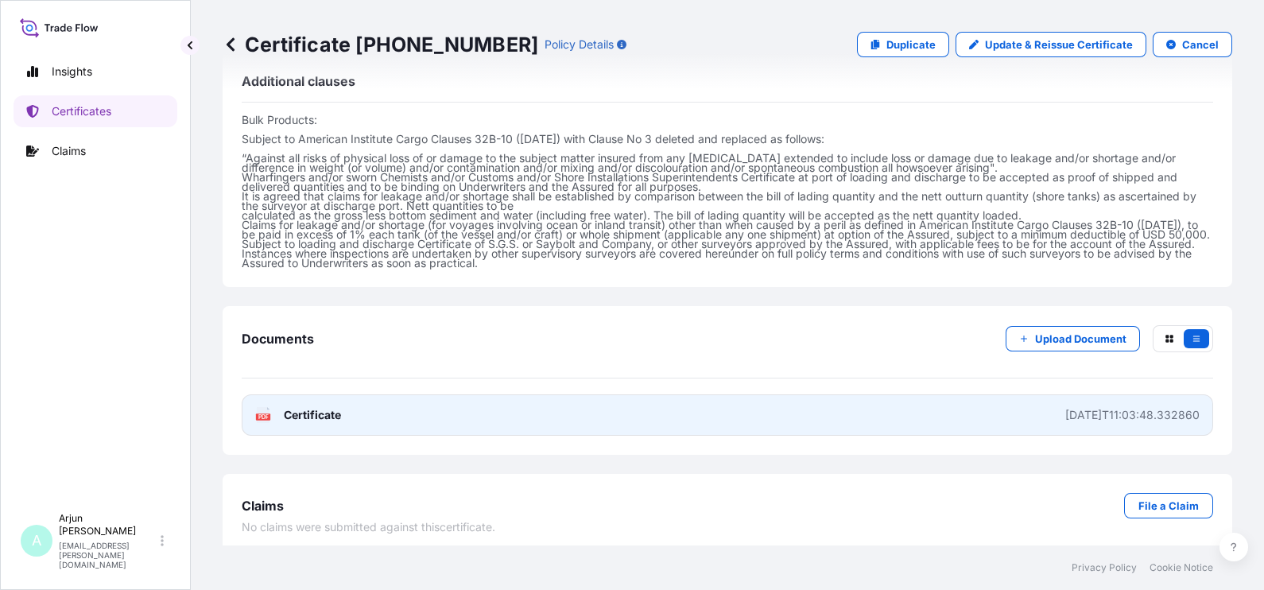
click at [598, 394] on link "PDF Certificate [DATE]T11:03:48.332860" at bounding box center [727, 414] width 971 height 41
